Goal: Task Accomplishment & Management: Manage account settings

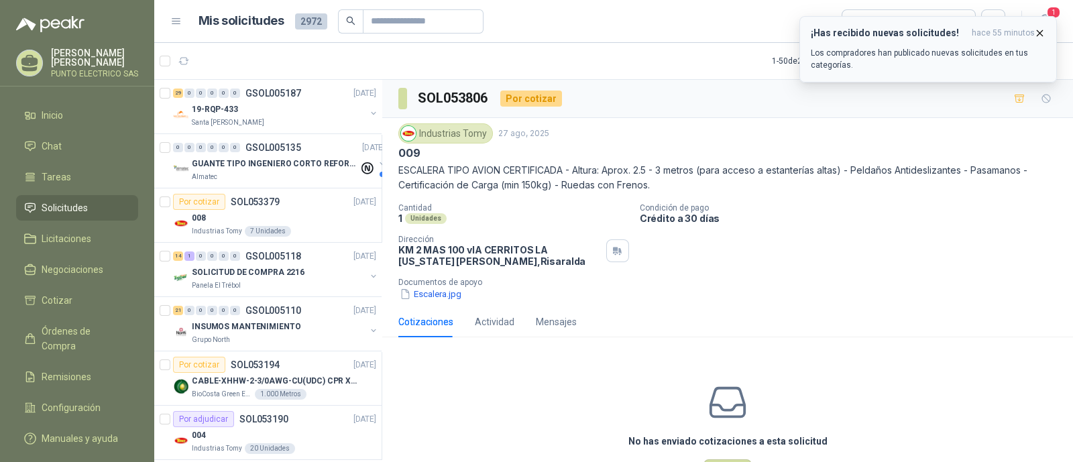
click at [942, 52] on p "Los compradores han publicado nuevas solicitudes en tus categorías." at bounding box center [927, 59] width 235 height 24
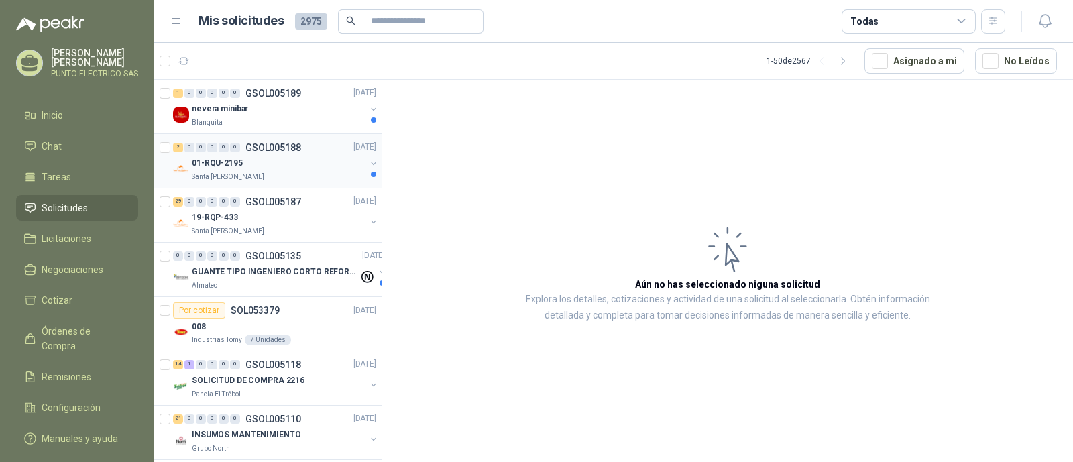
click at [288, 164] on div "01-RQU-2195" at bounding box center [279, 164] width 174 height 16
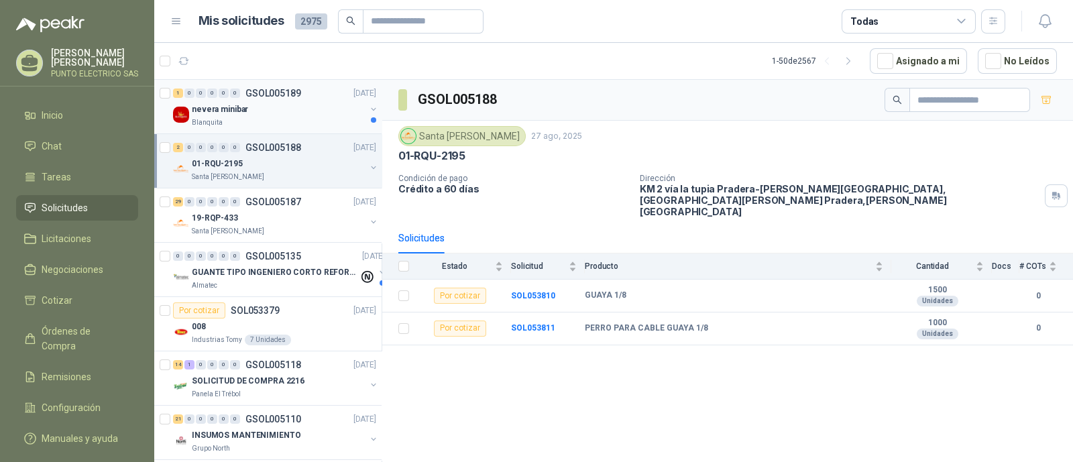
click at [250, 109] on div "nevera minibar" at bounding box center [279, 109] width 174 height 16
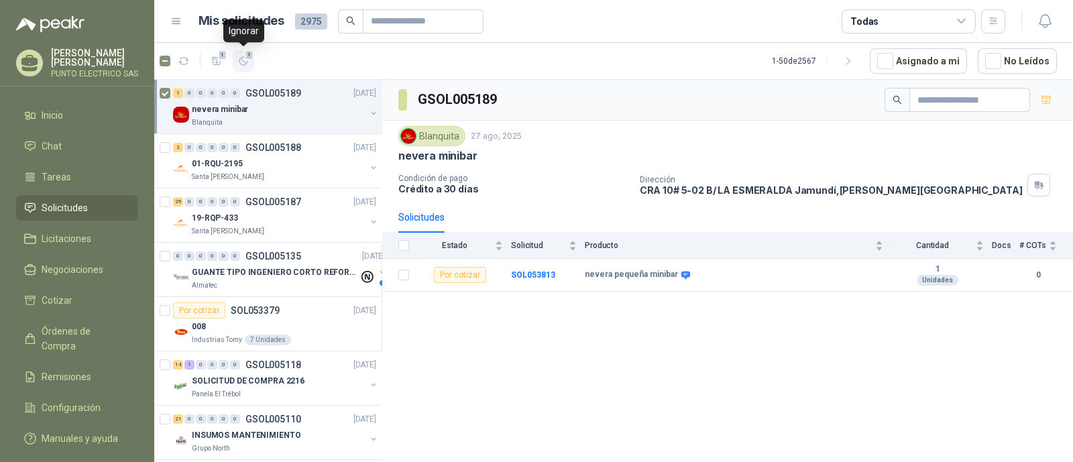
click at [246, 65] on icon "button" at bounding box center [243, 61] width 11 height 11
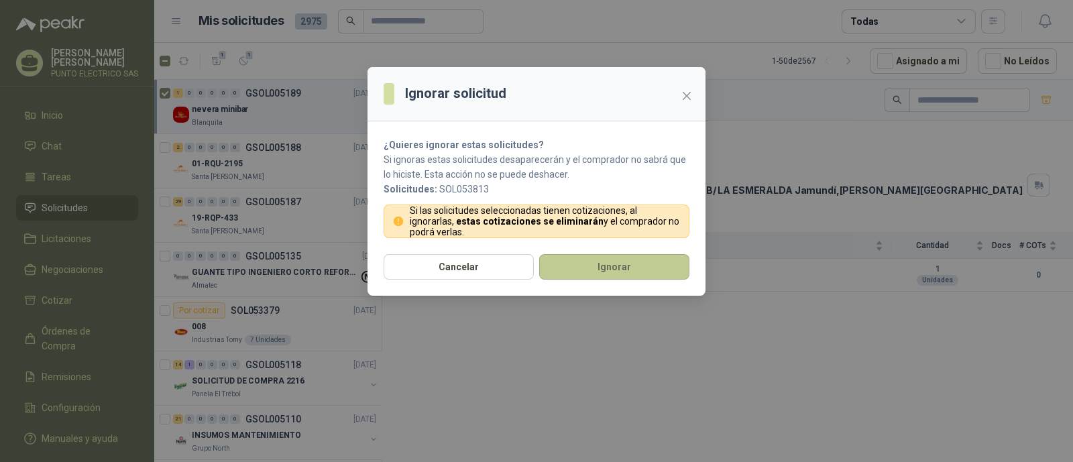
click at [644, 266] on button "Ignorar" at bounding box center [614, 266] width 150 height 25
